Goal: Task Accomplishment & Management: Manage account settings

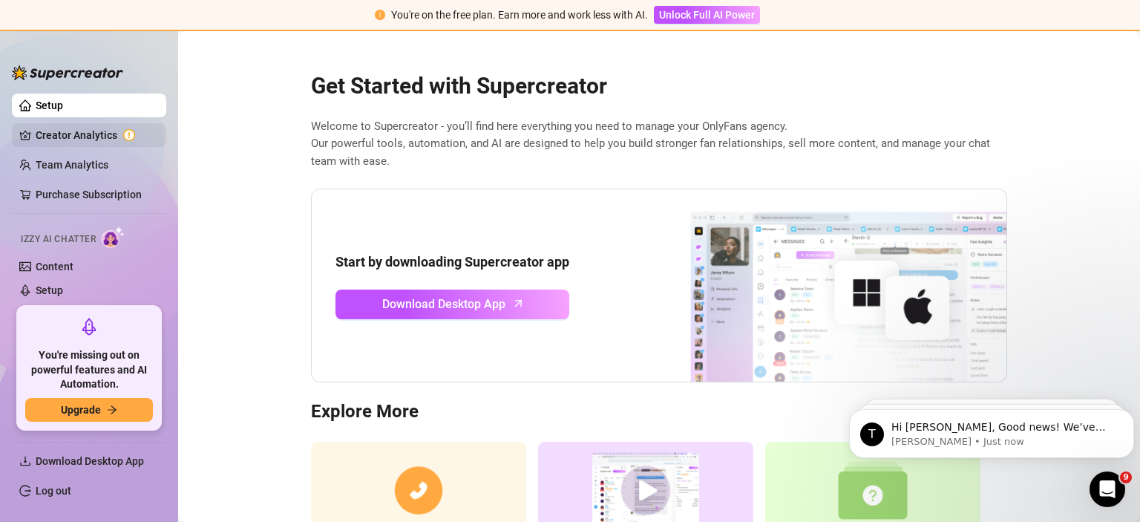
click at [94, 135] on link "Creator Analytics" at bounding box center [95, 135] width 119 height 24
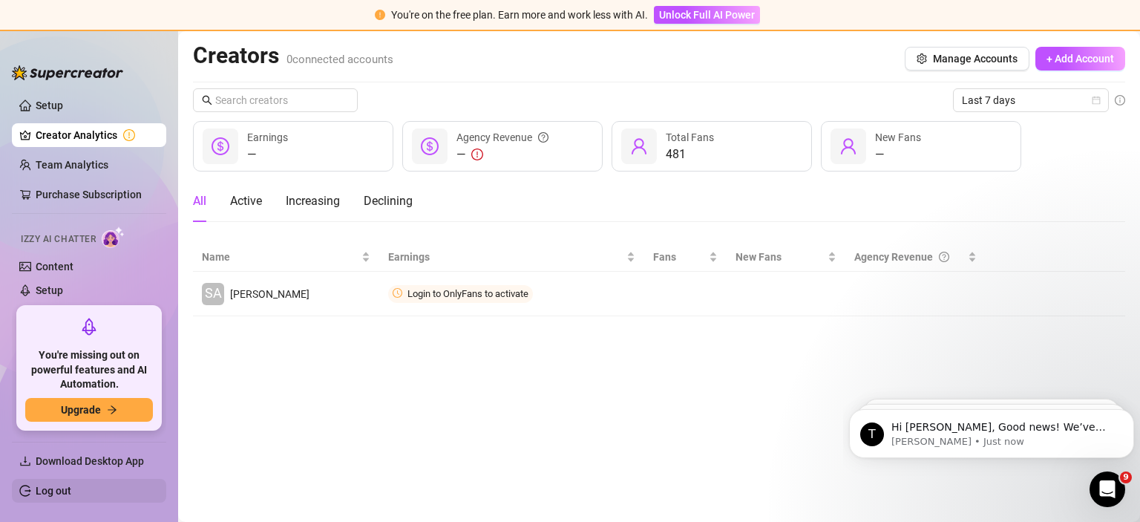
click at [56, 491] on link "Log out" at bounding box center [54, 491] width 36 height 12
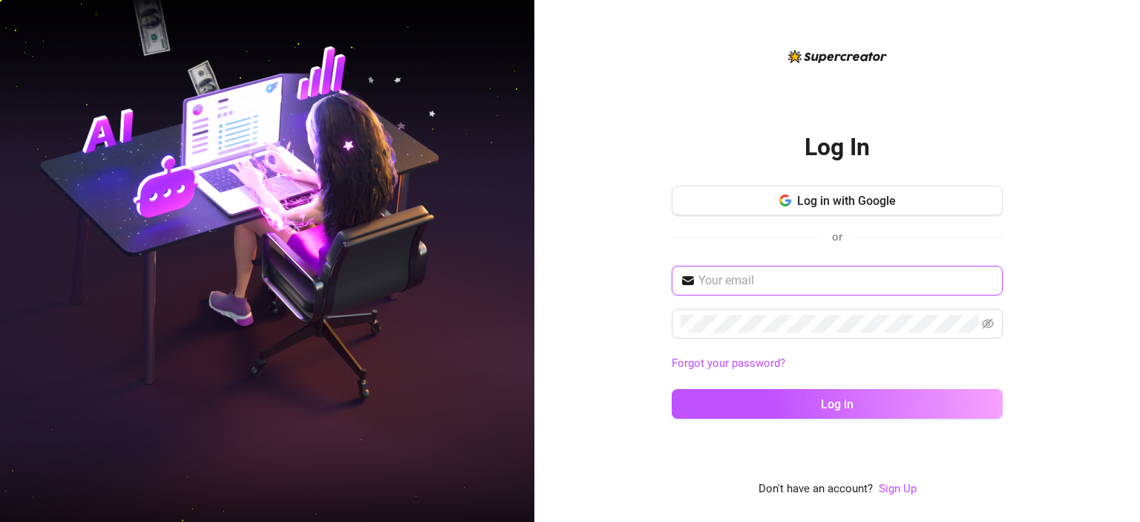
click at [755, 279] on input "text" at bounding box center [845, 281] width 295 height 18
paste input "[EMAIL_ADDRESS][DOMAIN_NAME]"
type input "[EMAIL_ADDRESS][DOMAIN_NAME]"
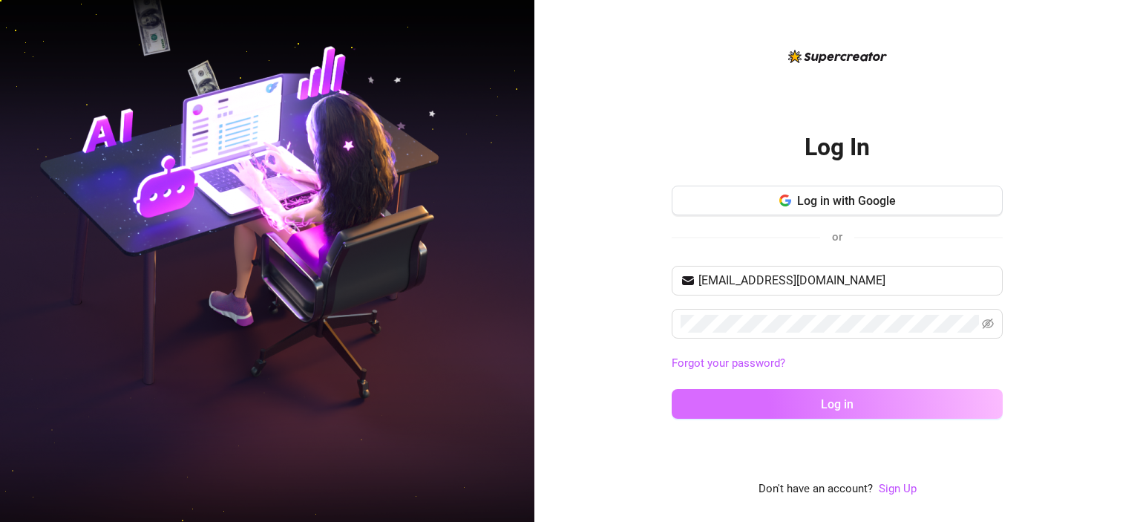
click at [824, 404] on span "Log in" at bounding box center [837, 404] width 33 height 14
